Goal: Task Accomplishment & Management: Use online tool/utility

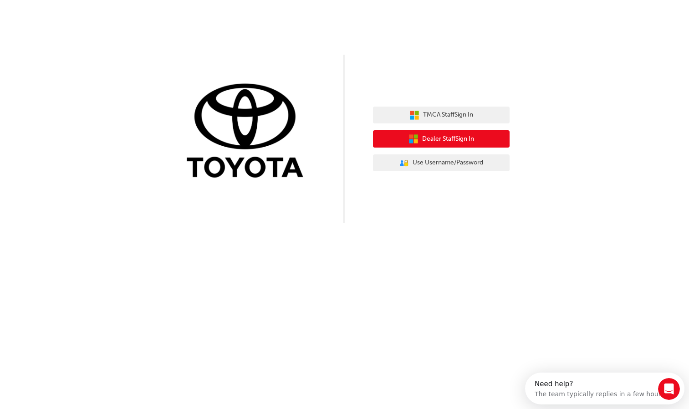
click at [477, 137] on button "Dealer Staff Sign In" at bounding box center [441, 138] width 137 height 17
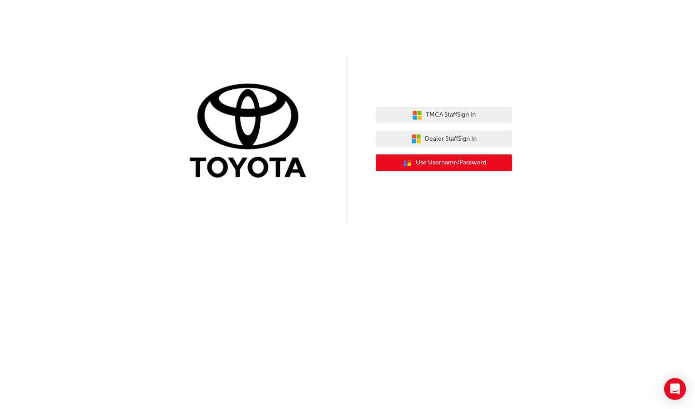
click at [424, 157] on button "User Authentication Icon - Blue Person, Gold Lock Use Username/Password" at bounding box center [444, 162] width 137 height 17
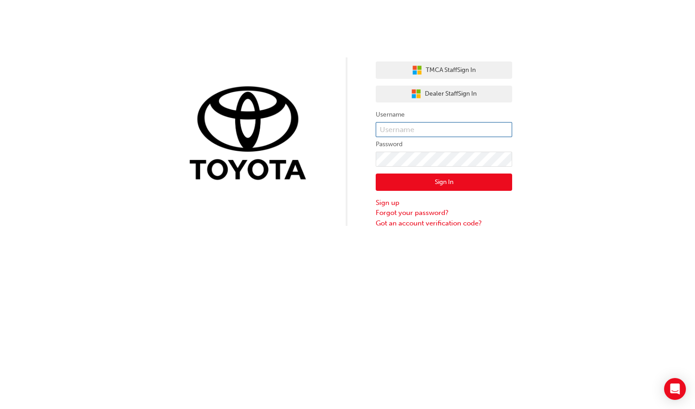
click at [423, 126] on input "text" at bounding box center [444, 129] width 137 height 15
type input "jaye.gibson@kenmillstoyota.com.au"
click at [429, 183] on button "Sign In" at bounding box center [444, 181] width 137 height 17
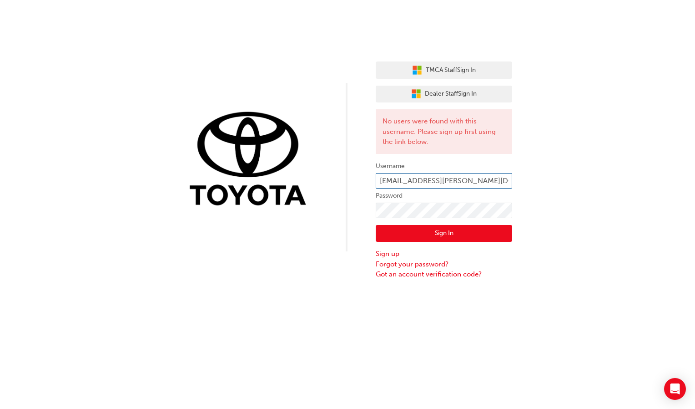
click at [506, 178] on input "jaye.gibson@kenmillstoyota.com.au" at bounding box center [444, 180] width 137 height 15
type input "jaye.gibson"
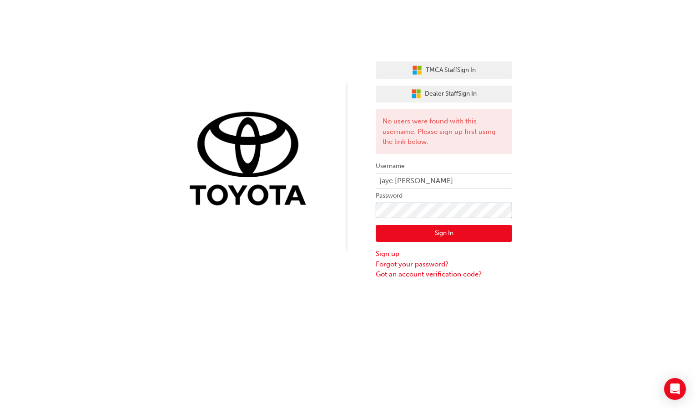
click button "Sign In" at bounding box center [444, 233] width 137 height 17
click at [407, 228] on button "Sign In" at bounding box center [444, 233] width 137 height 17
